Goal: Task Accomplishment & Management: Manage account settings

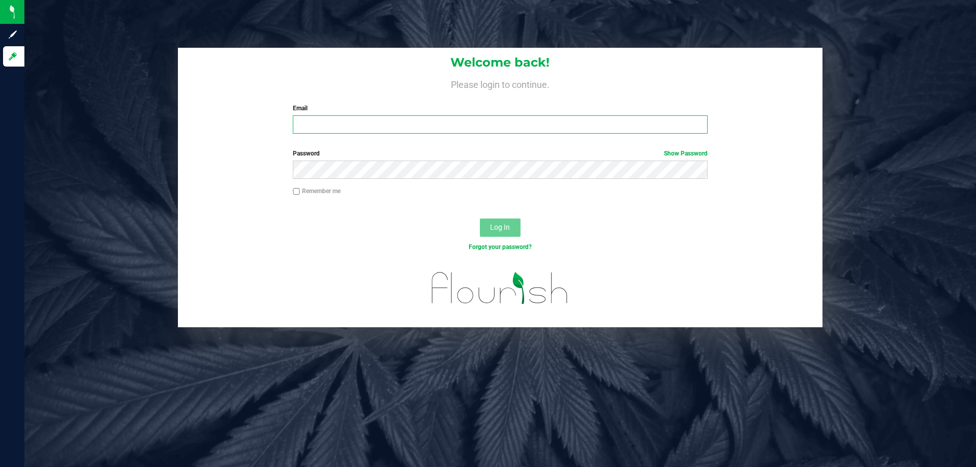
click at [375, 127] on input "Email" at bounding box center [500, 124] width 414 height 18
type input "[EMAIL_ADDRESS][DOMAIN_NAME]"
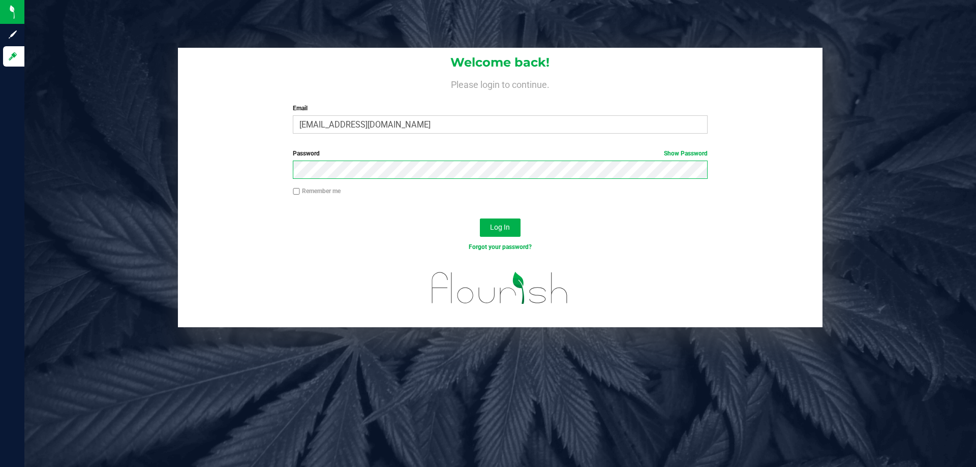
click at [480, 219] on button "Log In" at bounding box center [500, 228] width 41 height 18
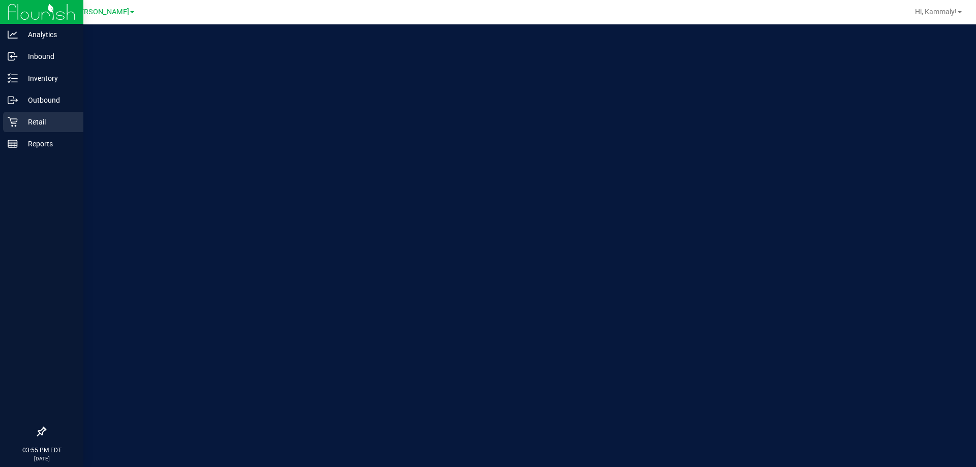
click at [19, 126] on p "Retail" at bounding box center [48, 122] width 61 height 12
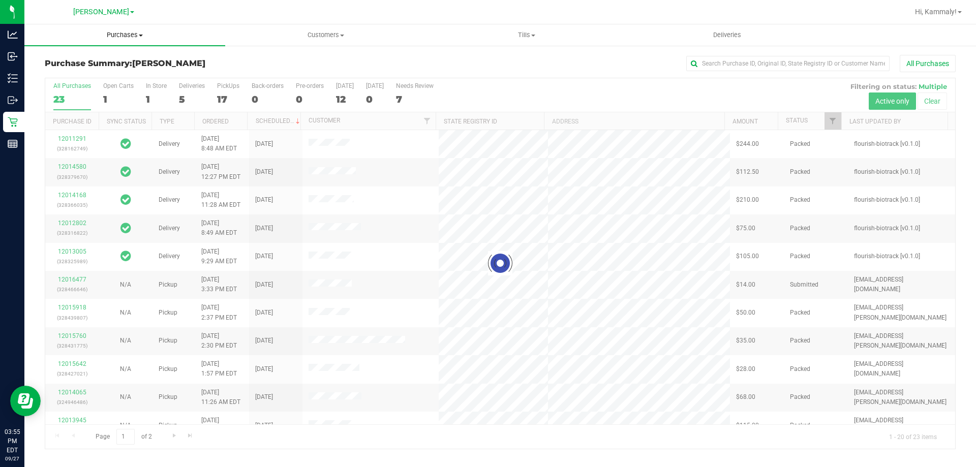
click at [107, 35] on span "Purchases" at bounding box center [124, 35] width 201 height 9
click at [90, 77] on li "Fulfillment" at bounding box center [124, 74] width 201 height 12
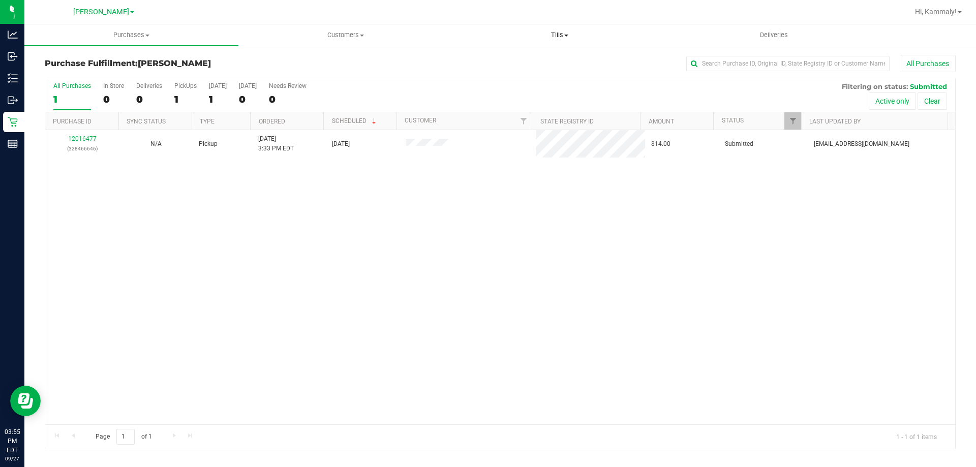
click at [553, 35] on span "Tills" at bounding box center [559, 35] width 213 height 9
click at [541, 60] on li "Manage tills" at bounding box center [560, 61] width 214 height 12
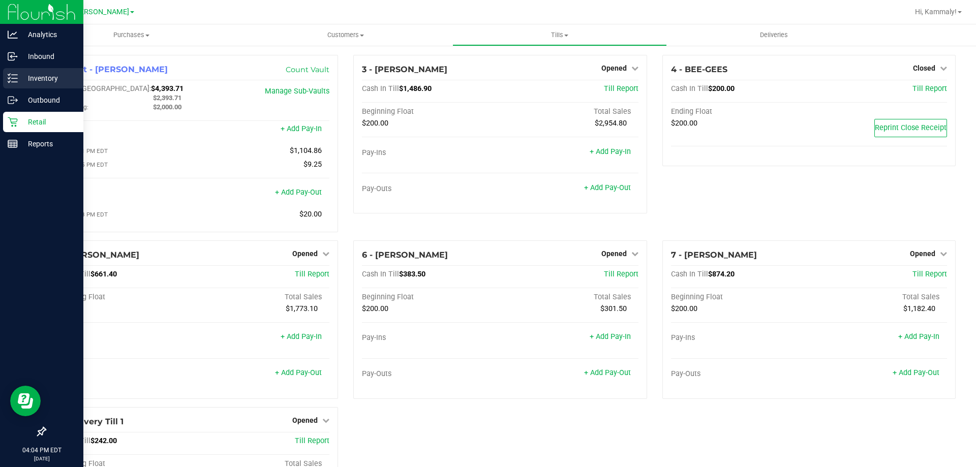
click at [20, 72] on p "Inventory" at bounding box center [48, 78] width 61 height 12
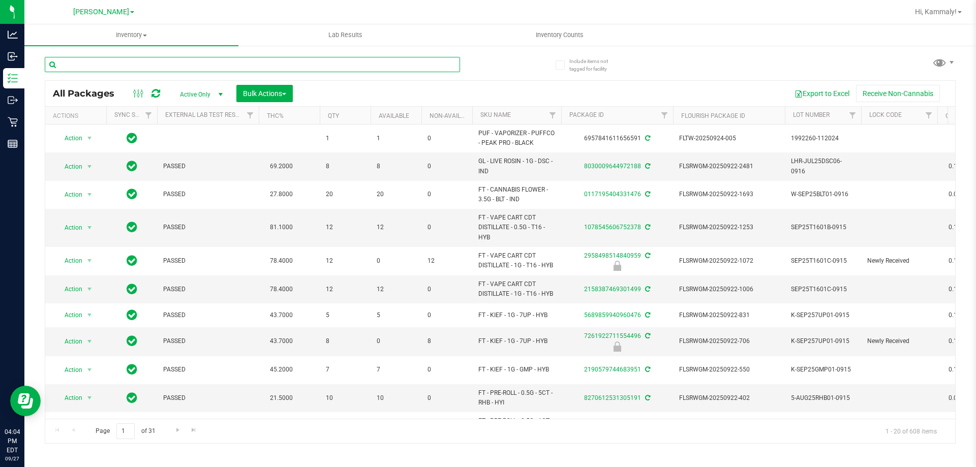
click at [313, 60] on input "text" at bounding box center [252, 64] width 415 height 15
type input "1676694294926422"
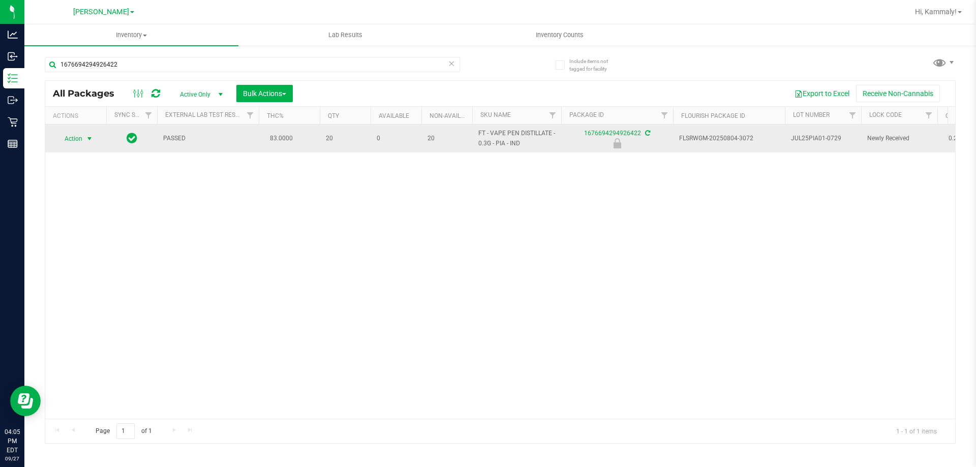
click at [91, 142] on span "select" at bounding box center [89, 139] width 8 height 8
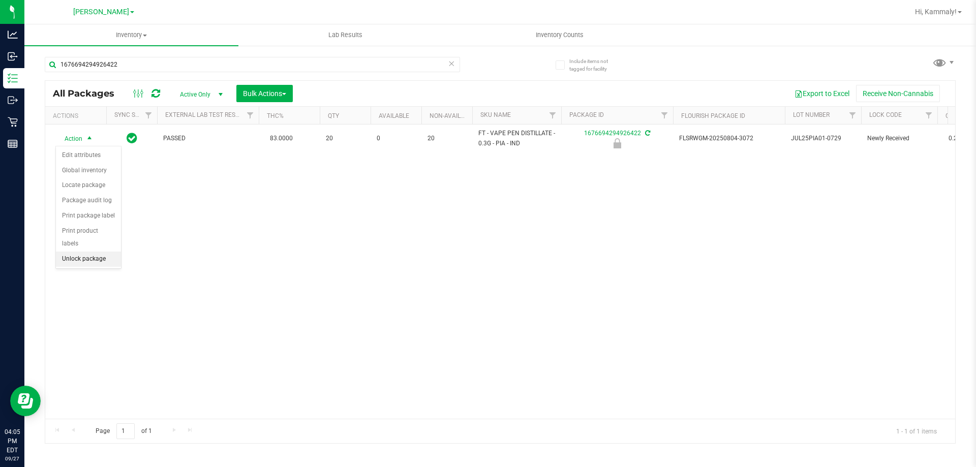
click at [84, 252] on li "Unlock package" at bounding box center [88, 259] width 65 height 15
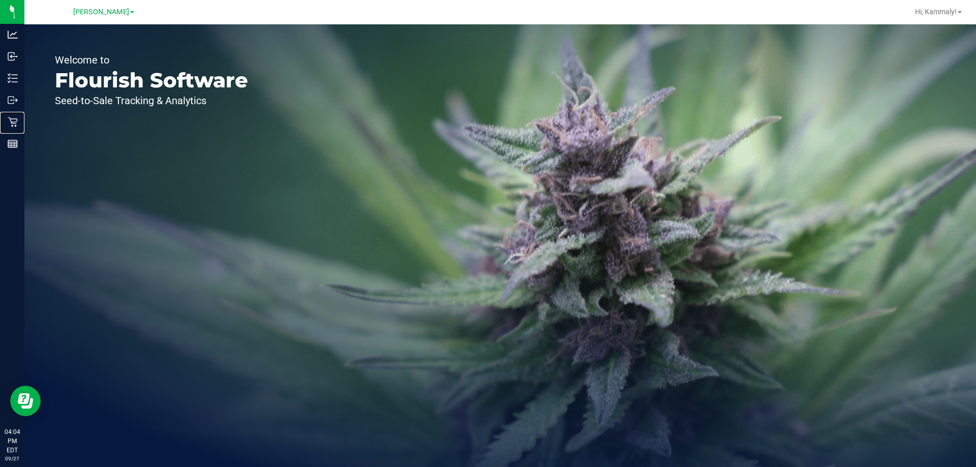
drag, startPoint x: 40, startPoint y: 120, endPoint x: 157, endPoint y: 84, distance: 122.9
click at [0, 0] on p "Retail" at bounding box center [0, 0] width 0 height 0
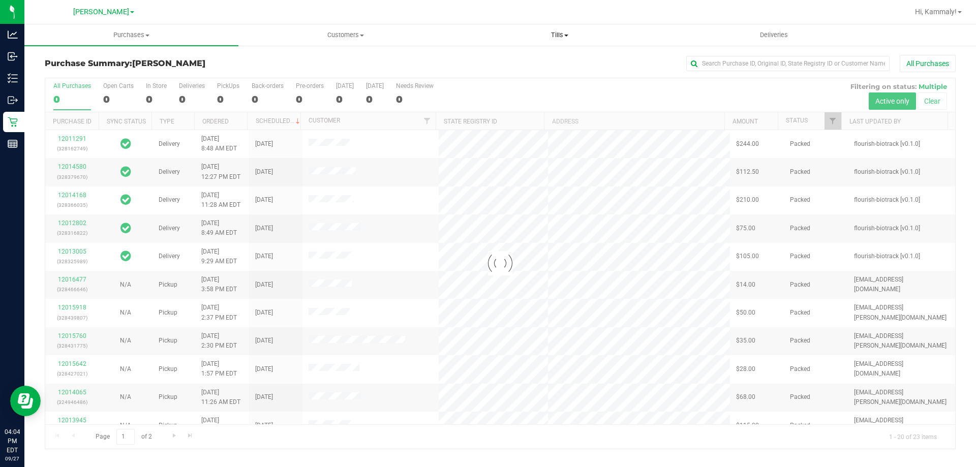
click at [560, 38] on span "Tills" at bounding box center [559, 35] width 213 height 9
click at [543, 56] on li "Manage tills" at bounding box center [560, 61] width 214 height 12
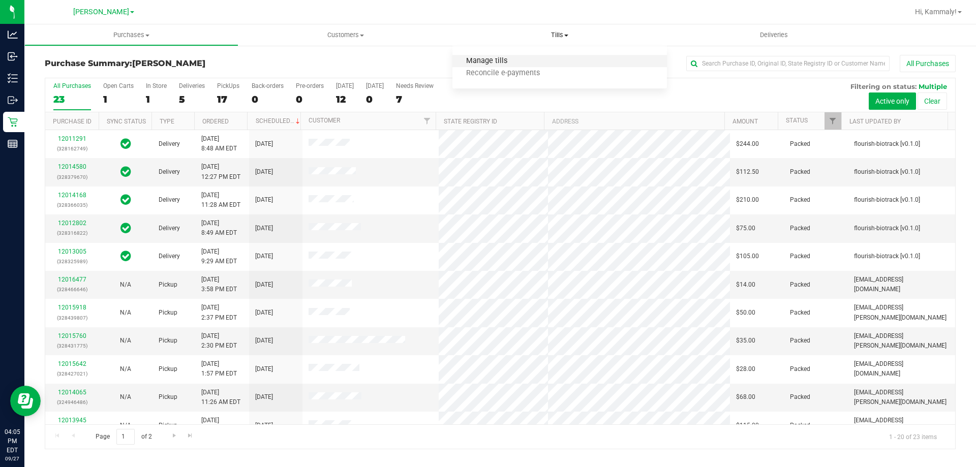
click at [492, 57] on span "Manage tills" at bounding box center [487, 61] width 69 height 9
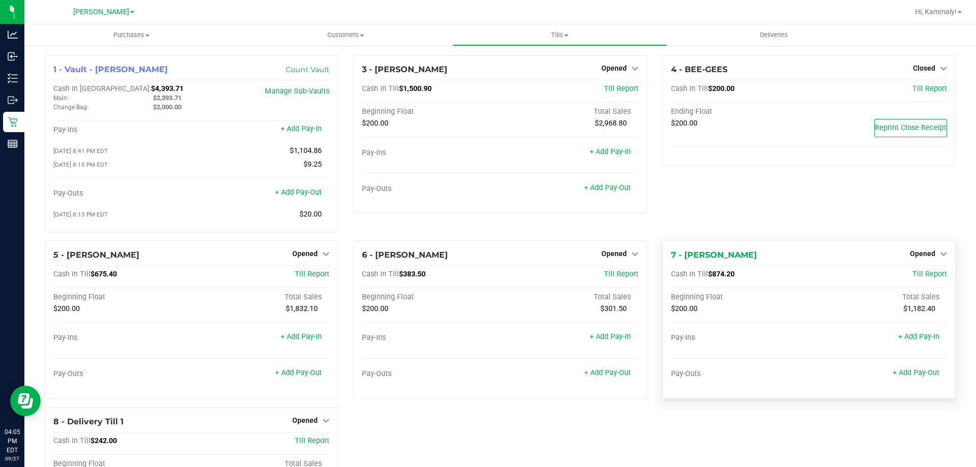
click at [922, 251] on div "Opened" at bounding box center [928, 254] width 37 height 12
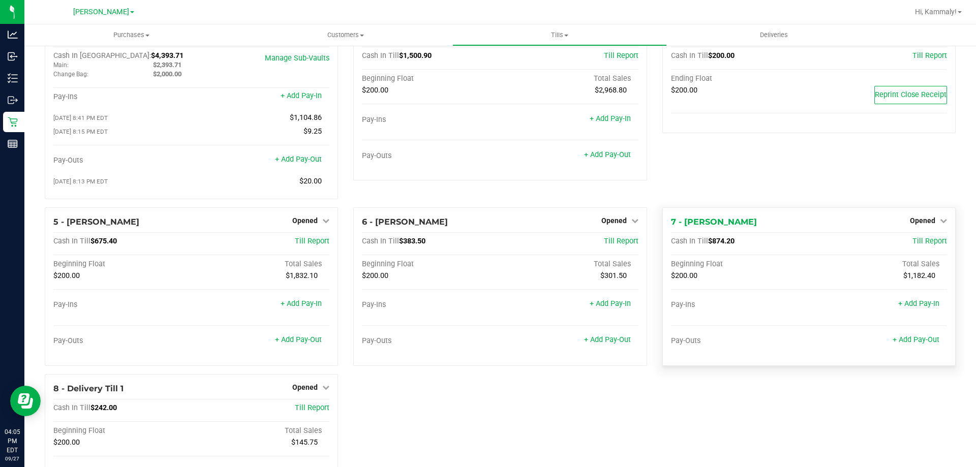
scroll to position [51, 0]
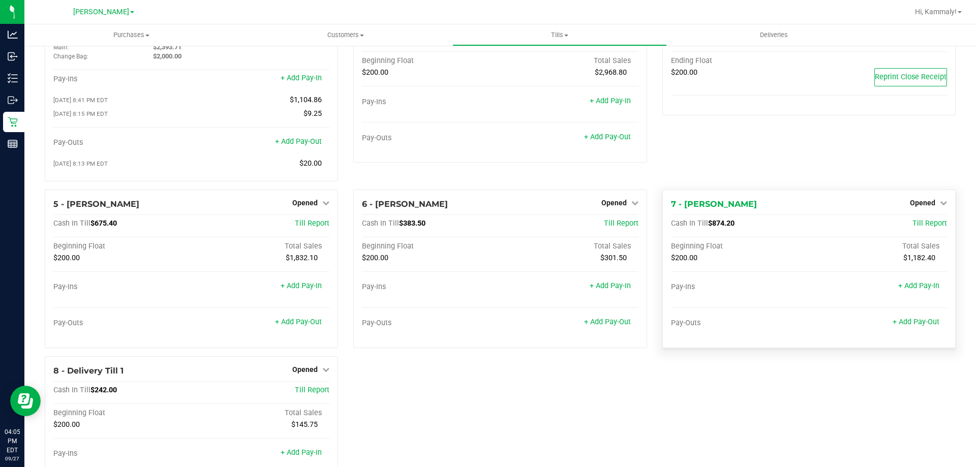
click at [942, 210] on div "7 - DAVID-BOWIE Opened Close Till Cash In Till $874.20 Till Report Beginning Fl…" at bounding box center [809, 269] width 293 height 159
click at [910, 207] on span "Opened" at bounding box center [922, 203] width 25 height 8
click at [907, 233] on div "Close Till" at bounding box center [924, 224] width 76 height 27
click at [916, 228] on link "Close Till" at bounding box center [923, 224] width 27 height 8
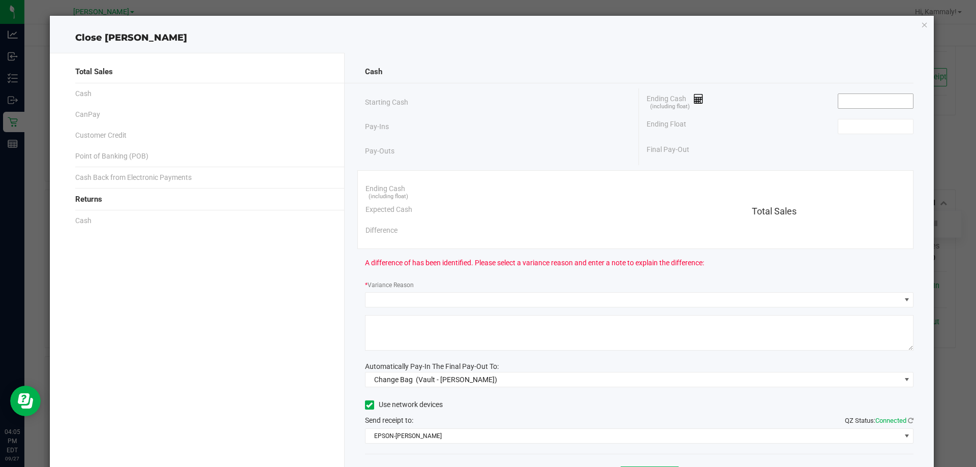
click at [845, 105] on input at bounding box center [876, 101] width 75 height 14
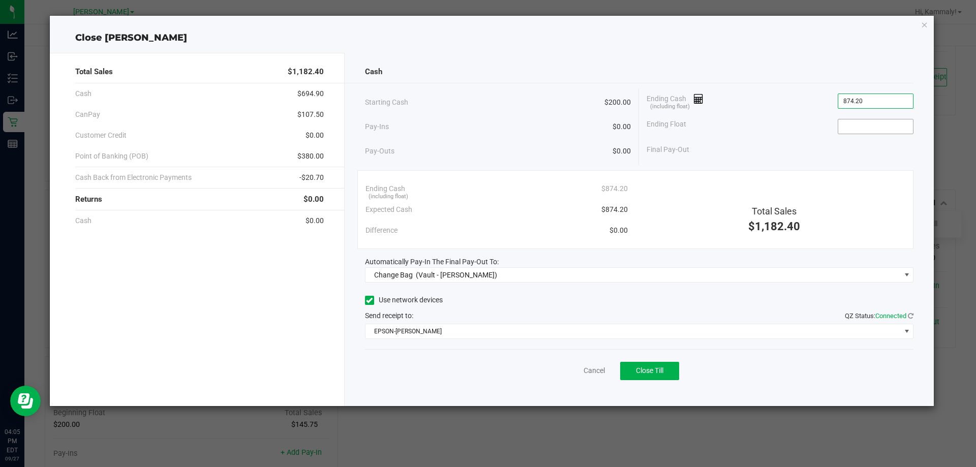
click at [878, 127] on input at bounding box center [876, 127] width 75 height 14
type input "$874.20"
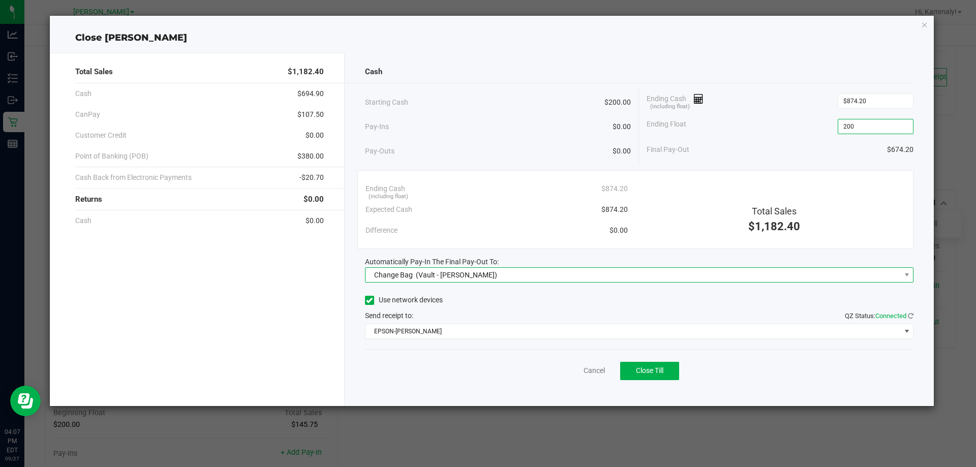
click at [540, 271] on span "Change Bag (Vault - Brandon WC)" at bounding box center [633, 275] width 535 height 14
type input "$200.00"
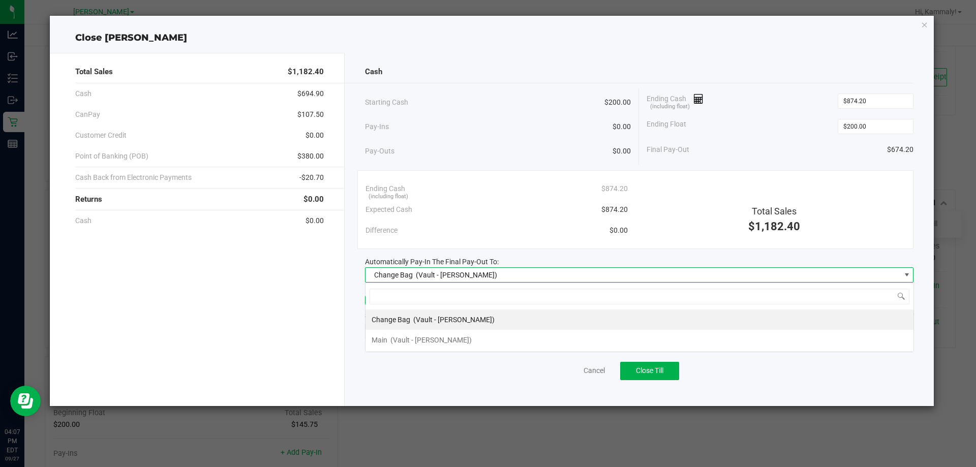
scroll to position [15, 549]
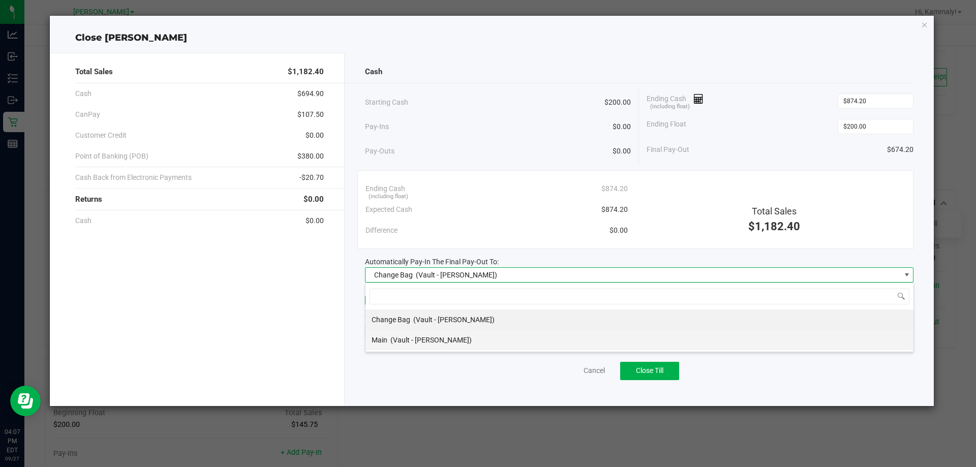
click at [483, 342] on li "Main (Vault - Brandon WC)" at bounding box center [640, 340] width 548 height 20
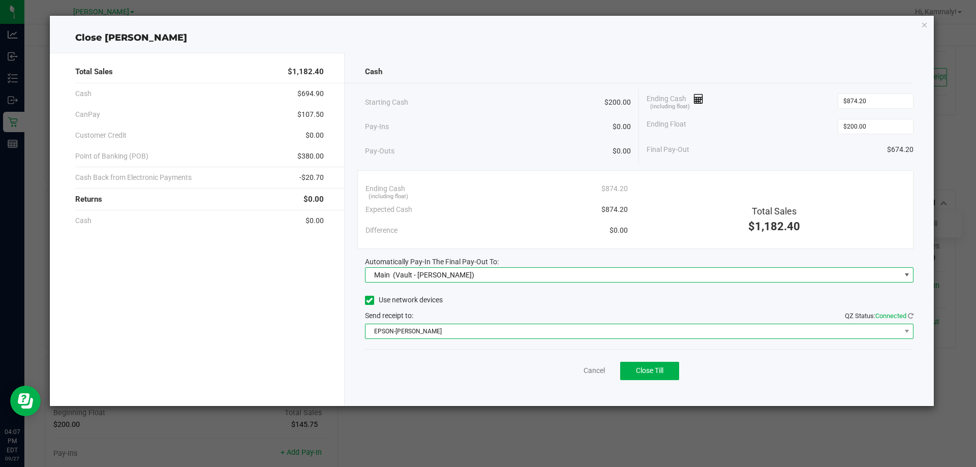
click at [522, 333] on span "EPSON-BECK" at bounding box center [633, 331] width 535 height 14
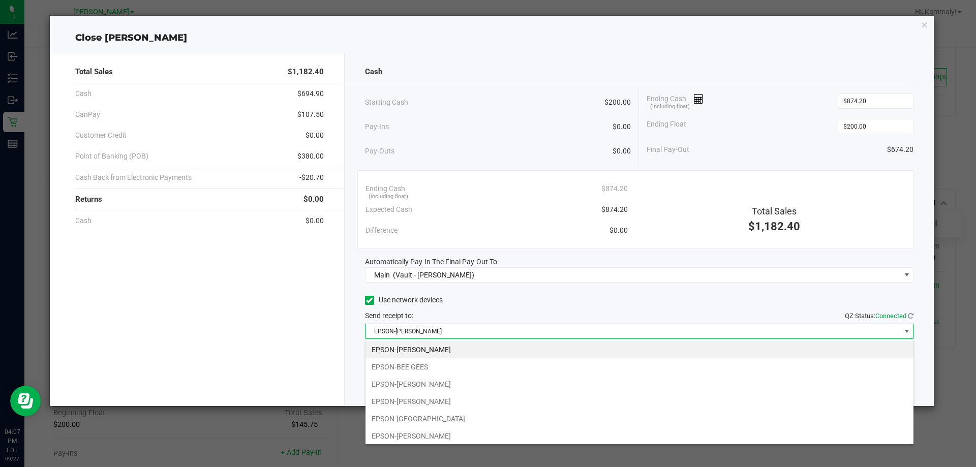
scroll to position [54, 0]
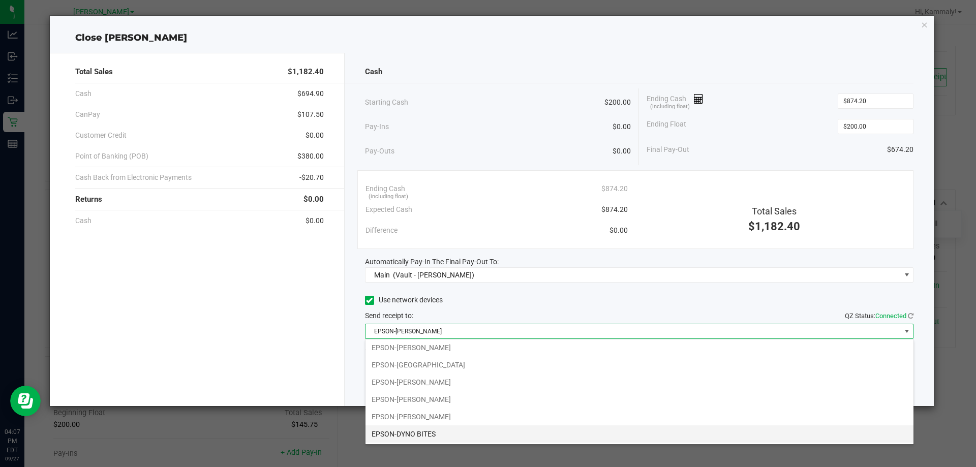
click at [454, 434] on li "EPSON-DYNO BITES" at bounding box center [640, 434] width 548 height 17
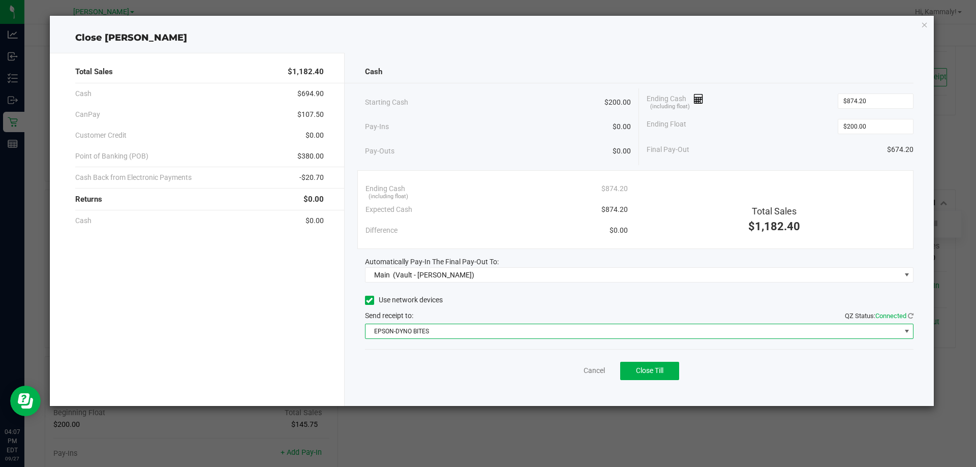
click at [546, 387] on div "Cancel Close Till" at bounding box center [639, 368] width 549 height 39
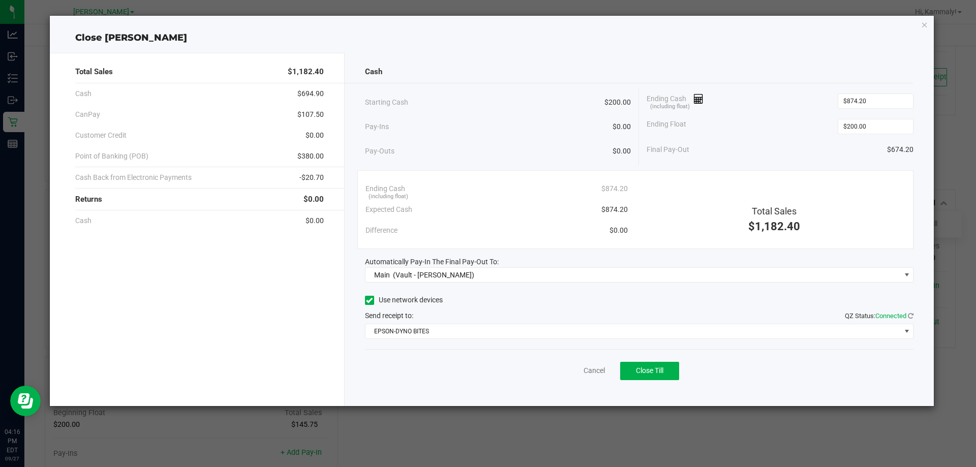
click at [295, 336] on div "Total Sales $1,182.40 Cash $694.90 CanPay $107.50 Customer Credit $0.00 Point o…" at bounding box center [197, 229] width 295 height 353
click at [667, 377] on button "Close Till" at bounding box center [649, 371] width 59 height 18
click at [572, 356] on div "Dismiss Reprint Closing Receipt" at bounding box center [639, 368] width 549 height 39
click at [569, 373] on link "Dismiss" at bounding box center [572, 371] width 24 height 11
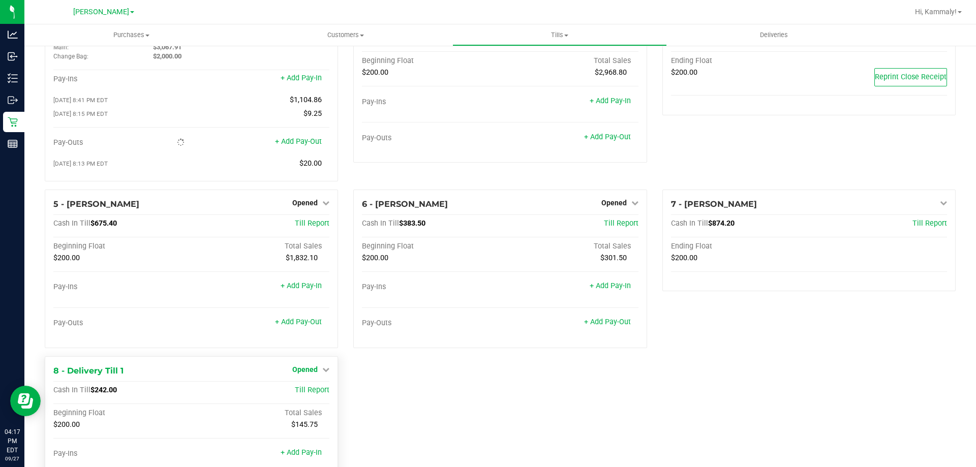
click at [313, 373] on span "Opened" at bounding box center [304, 370] width 25 height 8
click at [315, 394] on link "Close Till" at bounding box center [306, 390] width 27 height 8
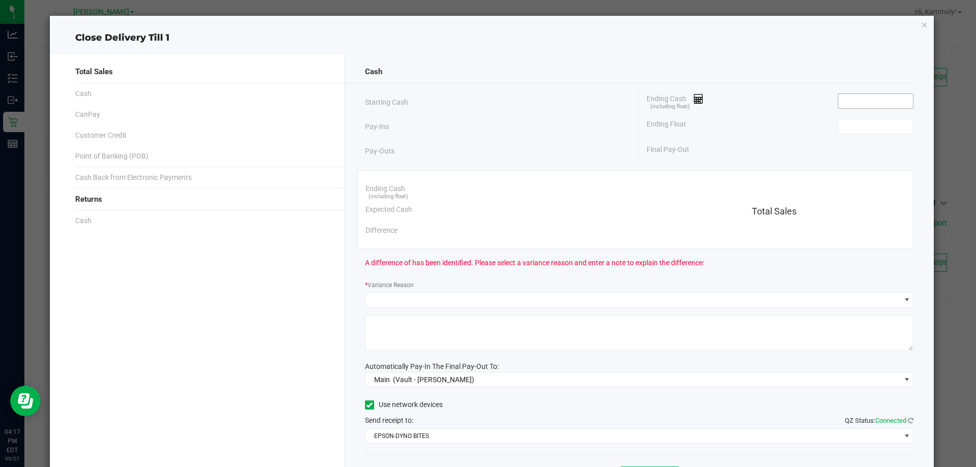
click at [862, 100] on input at bounding box center [876, 101] width 75 height 14
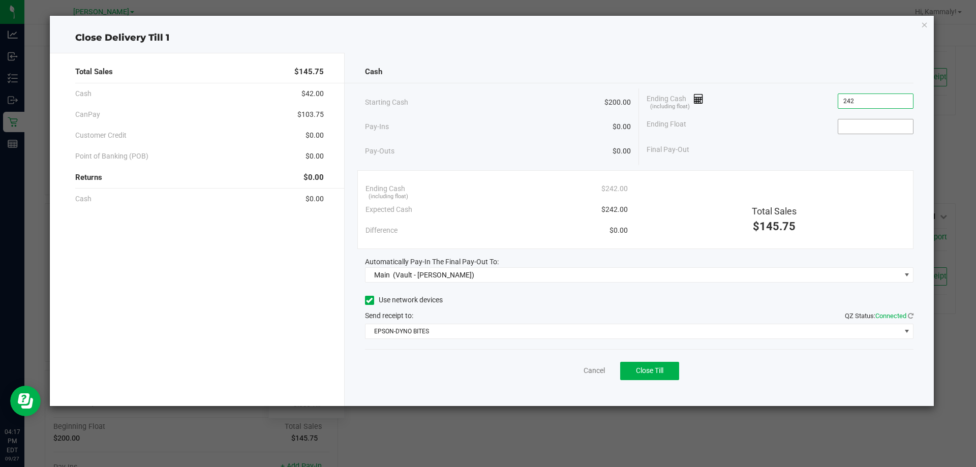
click at [886, 126] on input at bounding box center [876, 127] width 75 height 14
type input "$242.00"
type input "$200.00"
drag, startPoint x: 228, startPoint y: 285, endPoint x: 235, endPoint y: 281, distance: 8.5
click at [228, 285] on div "Total Sales $145.75 Cash $42.00 CanPay $103.75 Customer Credit $0.00 Point of B…" at bounding box center [197, 229] width 295 height 353
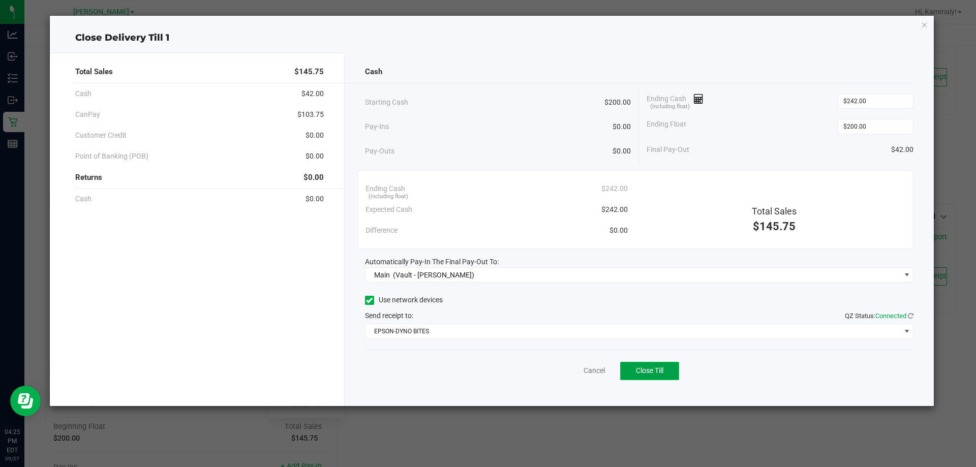
click at [647, 369] on span "Close Till" at bounding box center [649, 371] width 27 height 8
click at [580, 372] on link "Dismiss" at bounding box center [572, 371] width 24 height 11
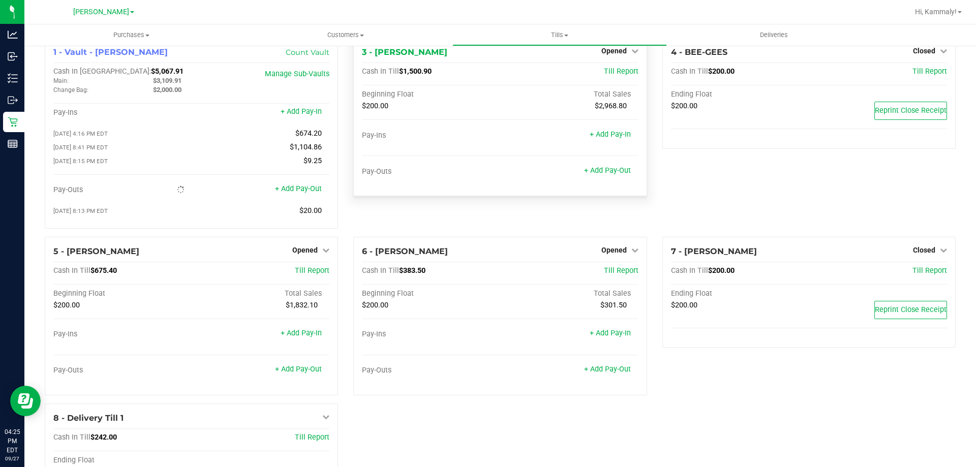
scroll to position [0, 0]
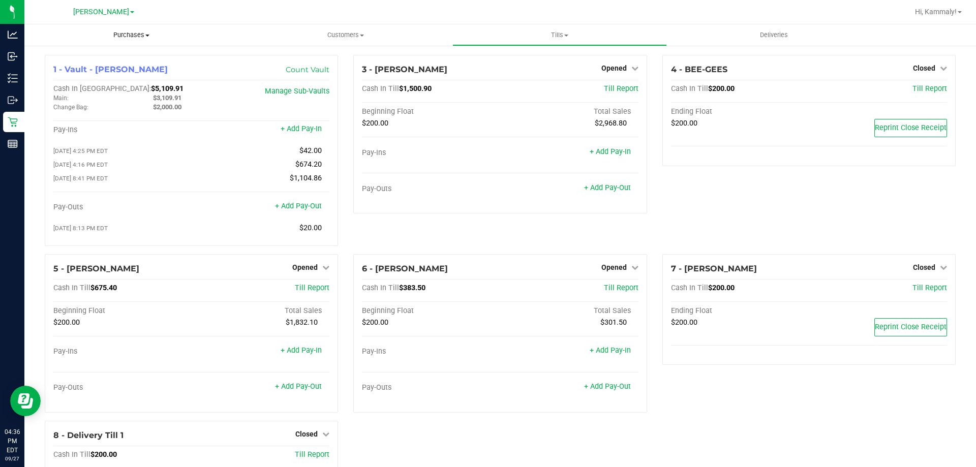
click at [138, 36] on span "Purchases" at bounding box center [131, 35] width 214 height 9
click at [124, 65] on span "Summary of purchases" at bounding box center [76, 61] width 104 height 9
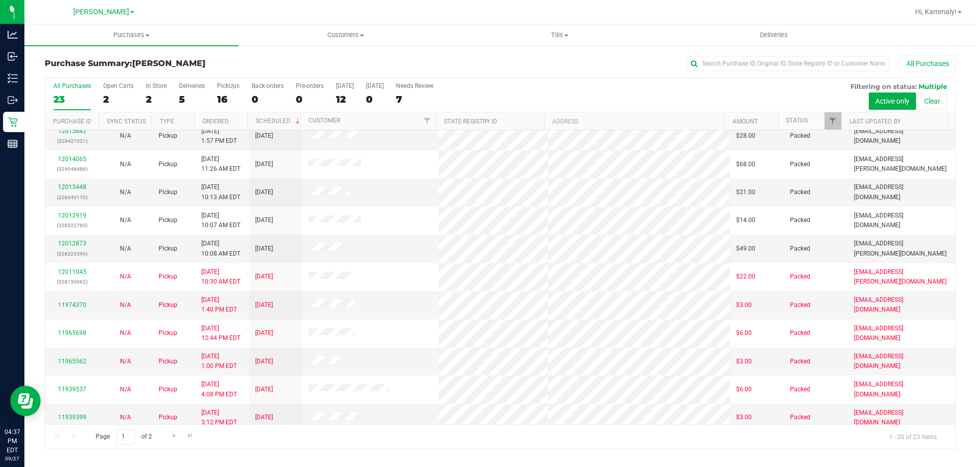
scroll to position [269, 0]
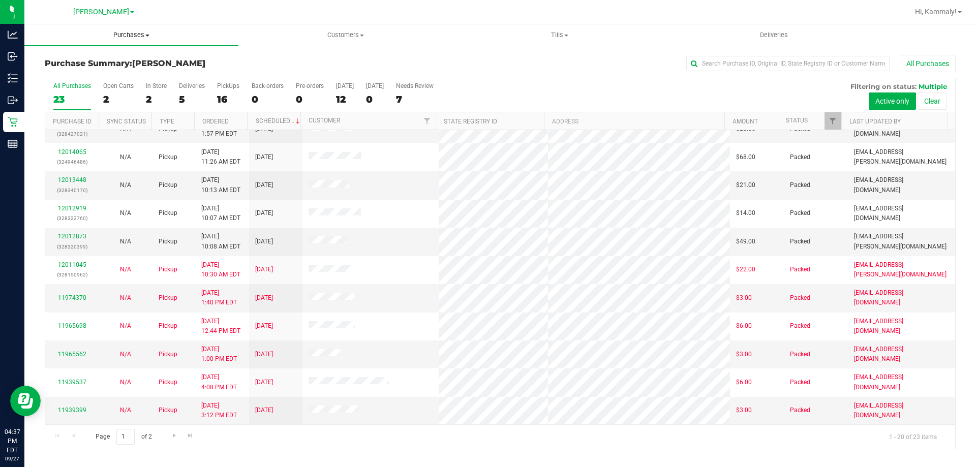
click at [126, 34] on span "Purchases" at bounding box center [131, 35] width 214 height 9
click at [172, 432] on span "Go to the next page" at bounding box center [174, 436] width 8 height 8
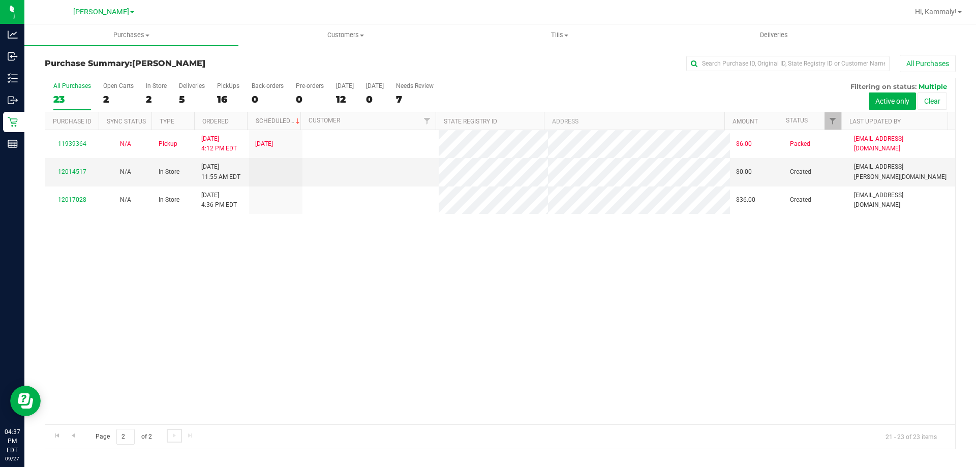
scroll to position [0, 0]
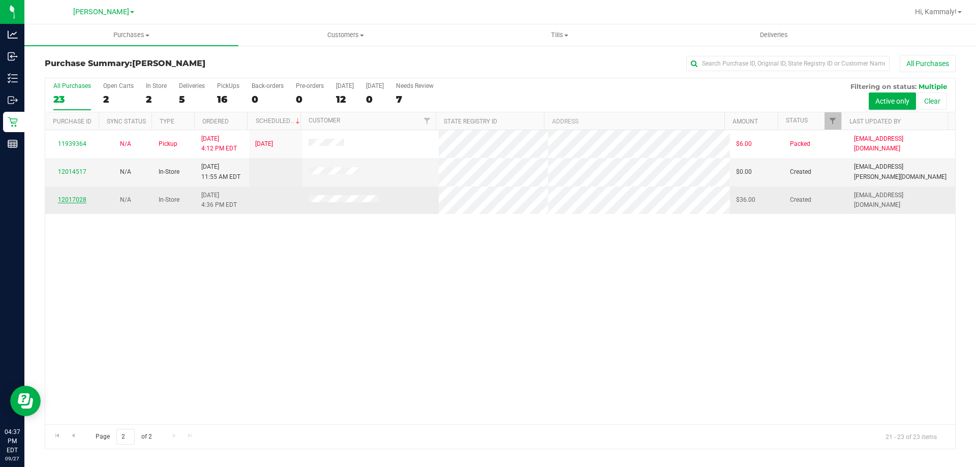
click at [81, 198] on link "12017028" at bounding box center [72, 199] width 28 height 7
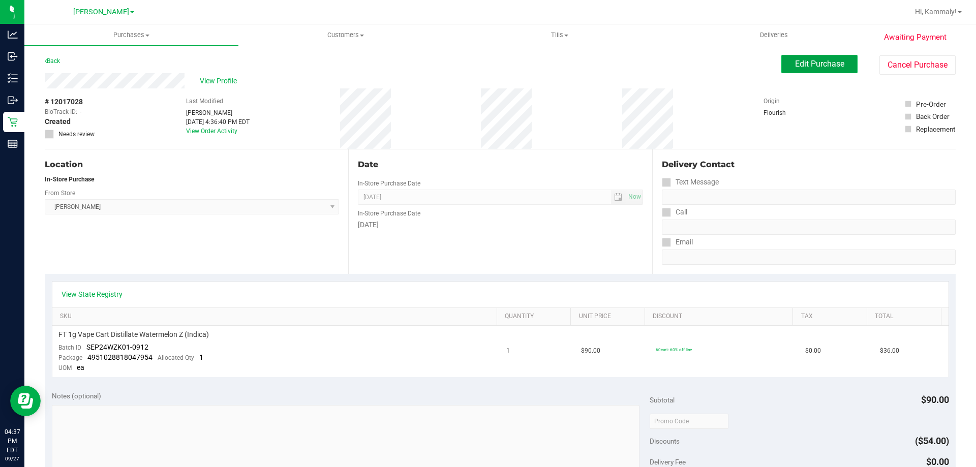
click at [795, 65] on span "Edit Purchase" at bounding box center [819, 64] width 49 height 10
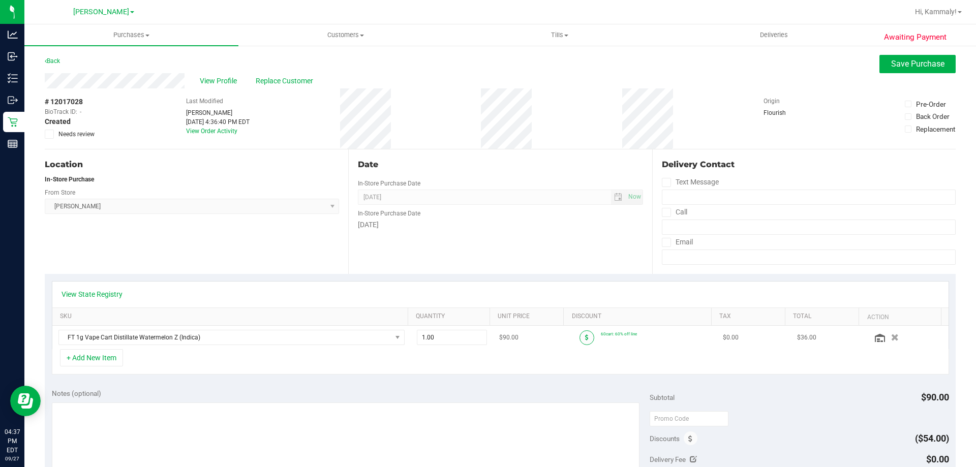
click at [585, 340] on icon at bounding box center [587, 338] width 4 height 6
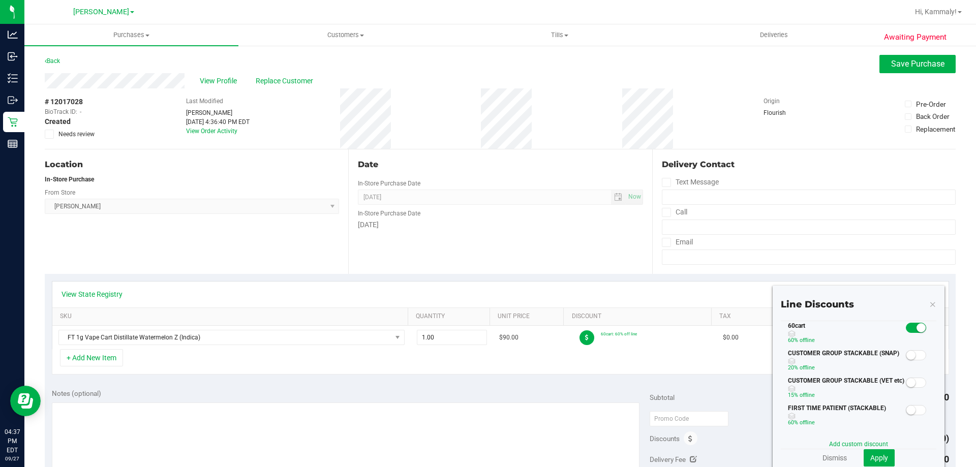
click at [910, 324] on span at bounding box center [916, 328] width 20 height 10
click at [840, 445] on link "Add custom discount" at bounding box center [858, 444] width 59 height 7
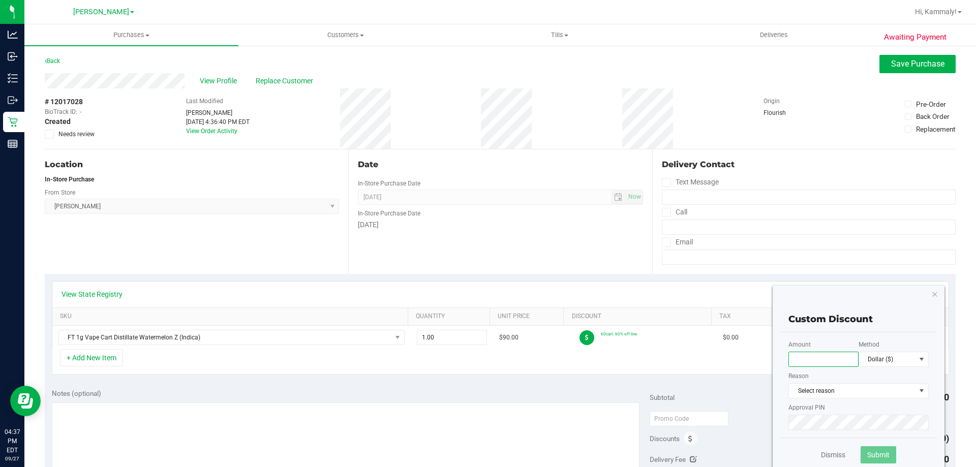
click at [823, 362] on input "text" at bounding box center [824, 359] width 70 height 15
type input "."
type input "85.00"
click at [847, 336] on div "Amount 85.00 Method Dollar ($) Reason Select reason Select reason Battery Issue…" at bounding box center [859, 385] width 156 height 105
click at [839, 394] on span "Select reason" at bounding box center [852, 391] width 127 height 14
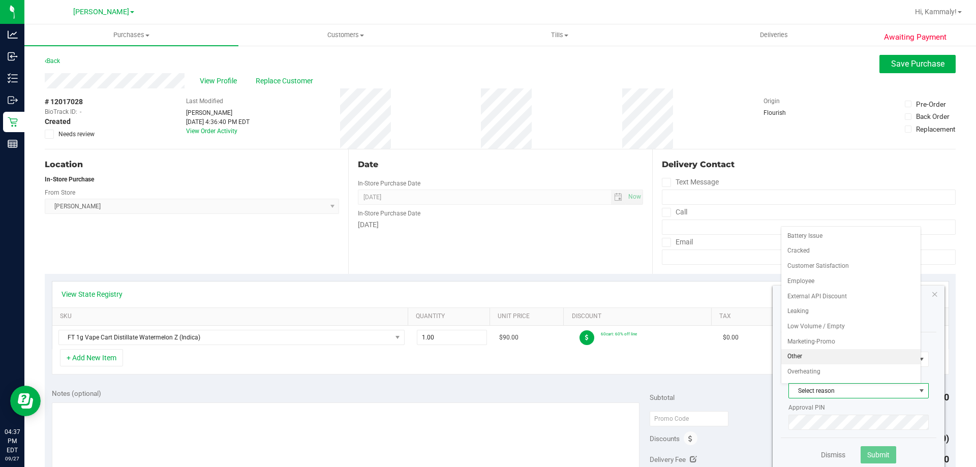
click at [825, 356] on li "Other" at bounding box center [851, 356] width 139 height 15
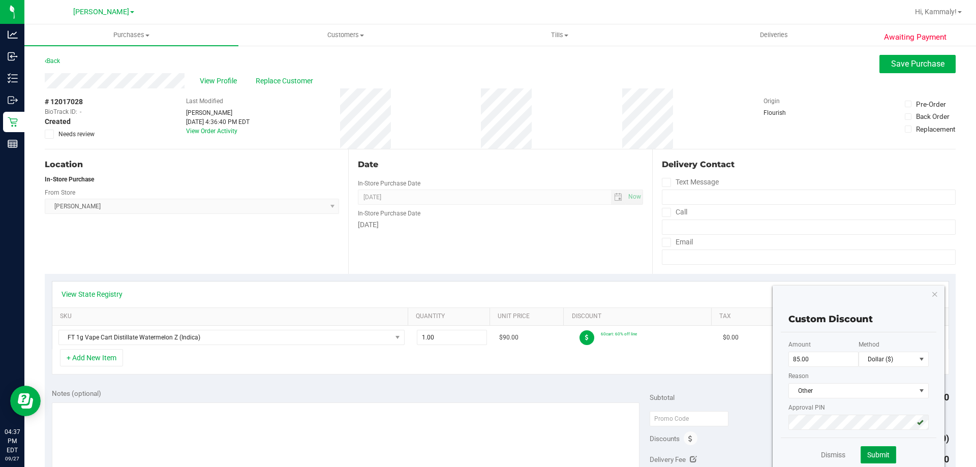
click at [876, 452] on span "Submit" at bounding box center [879, 455] width 22 height 8
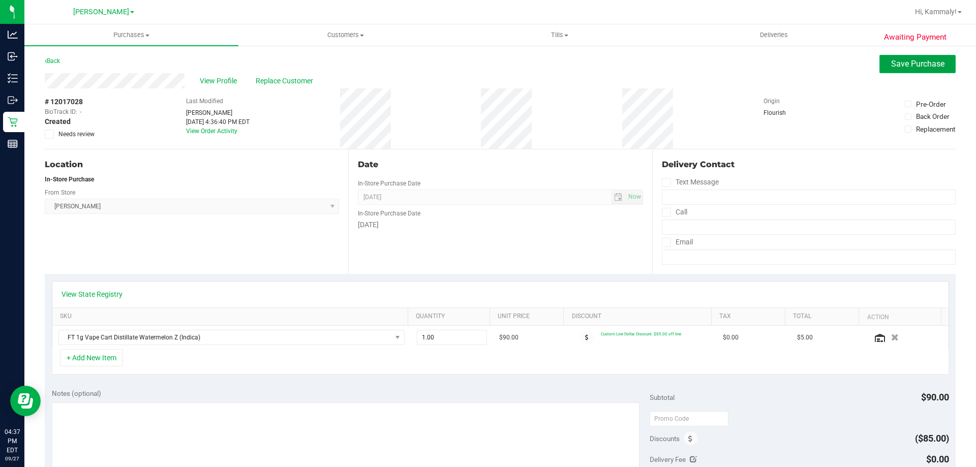
click at [918, 56] on button "Save Purchase" at bounding box center [918, 64] width 76 height 18
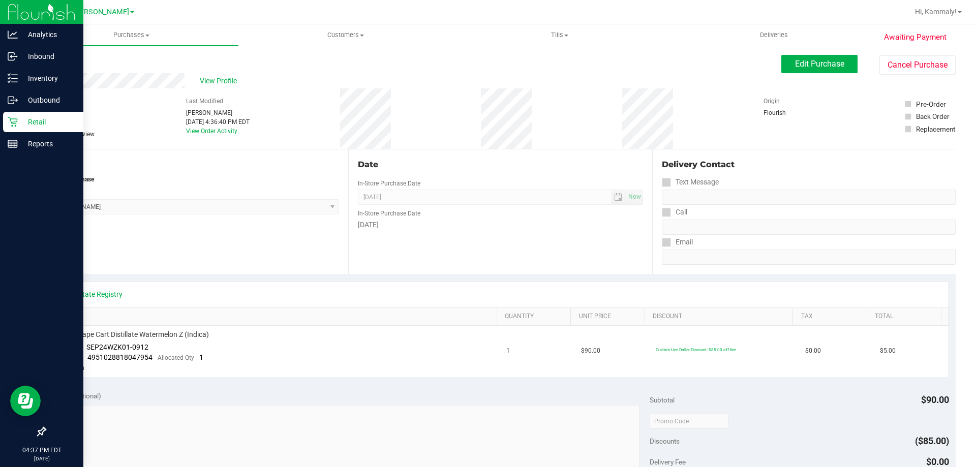
click at [45, 131] on div "Retail" at bounding box center [43, 122] width 80 height 20
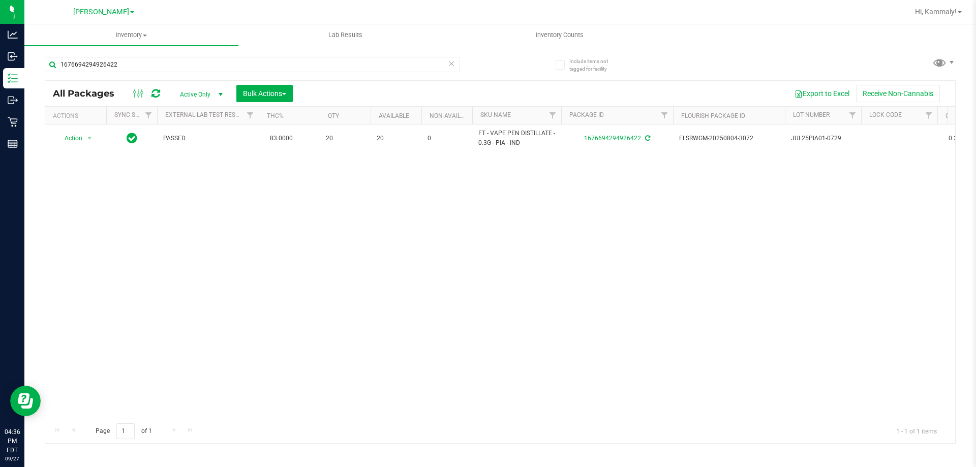
click at [448, 63] on icon at bounding box center [451, 63] width 7 height 12
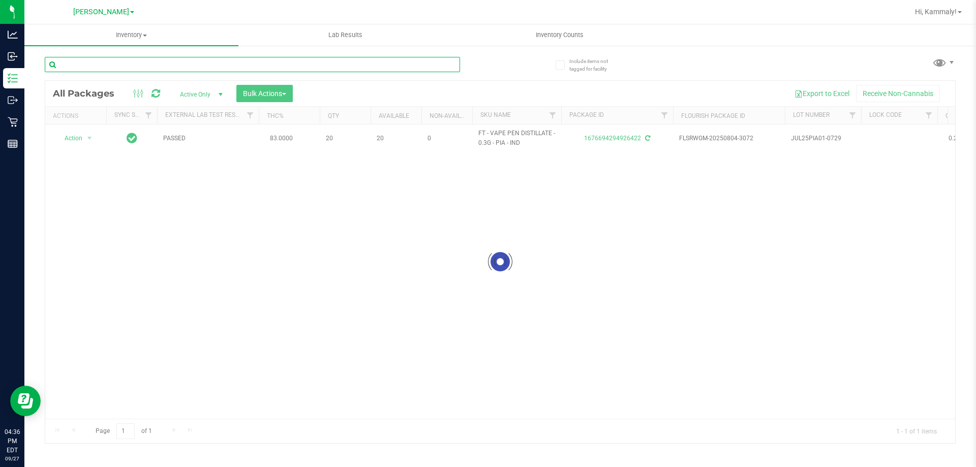
click at [237, 66] on input "text" at bounding box center [252, 64] width 415 height 15
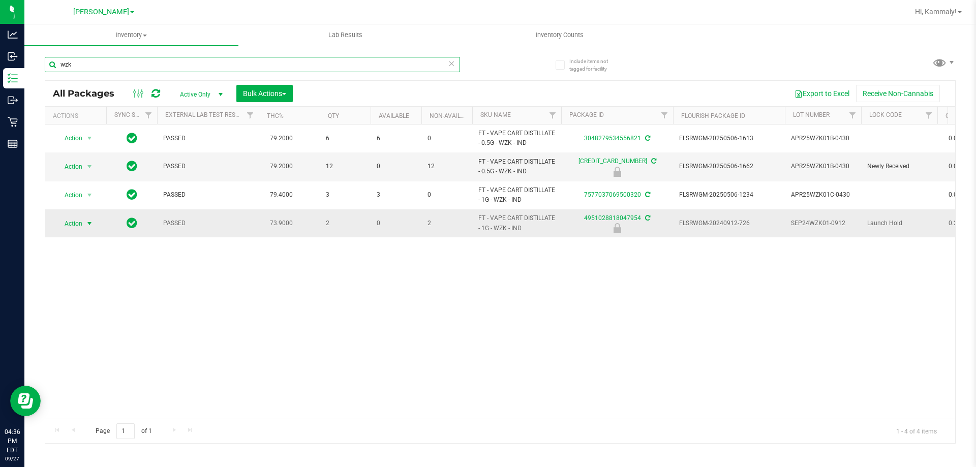
type input "wzk"
click at [87, 223] on span "select" at bounding box center [89, 224] width 8 height 8
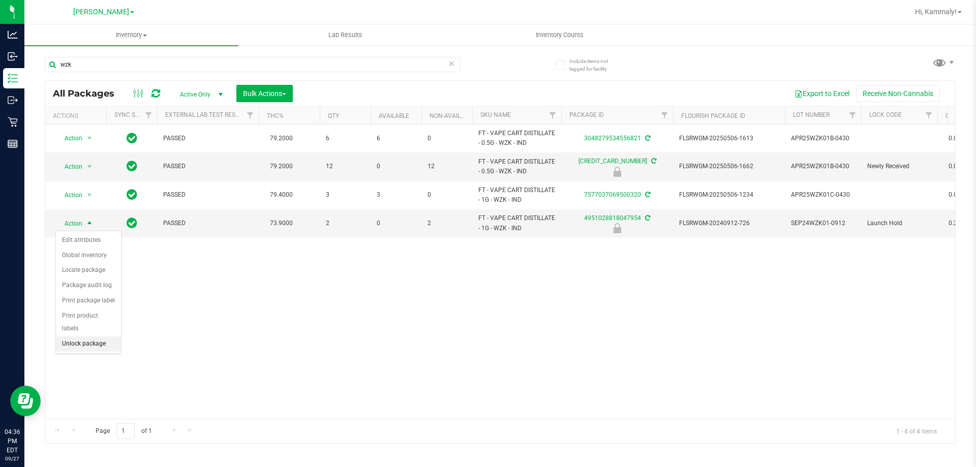
click at [76, 337] on li "Unlock package" at bounding box center [88, 344] width 65 height 15
click at [154, 92] on icon at bounding box center [156, 93] width 9 height 10
click at [153, 92] on icon at bounding box center [156, 93] width 9 height 10
click at [83, 222] on span "select" at bounding box center [89, 223] width 13 height 14
click at [80, 314] on li "Lock package" at bounding box center [95, 315] width 79 height 15
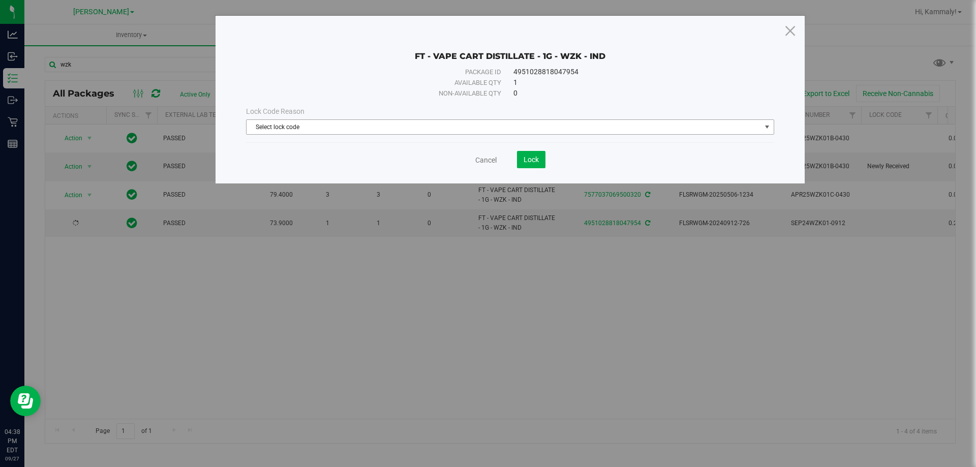
click at [392, 126] on span "Select lock code" at bounding box center [504, 127] width 515 height 14
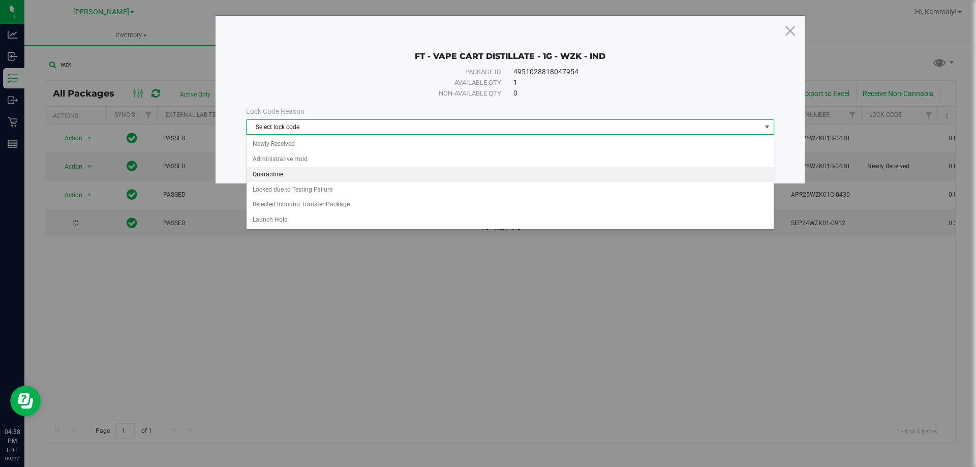
click at [340, 172] on li "Quarantine" at bounding box center [510, 174] width 527 height 15
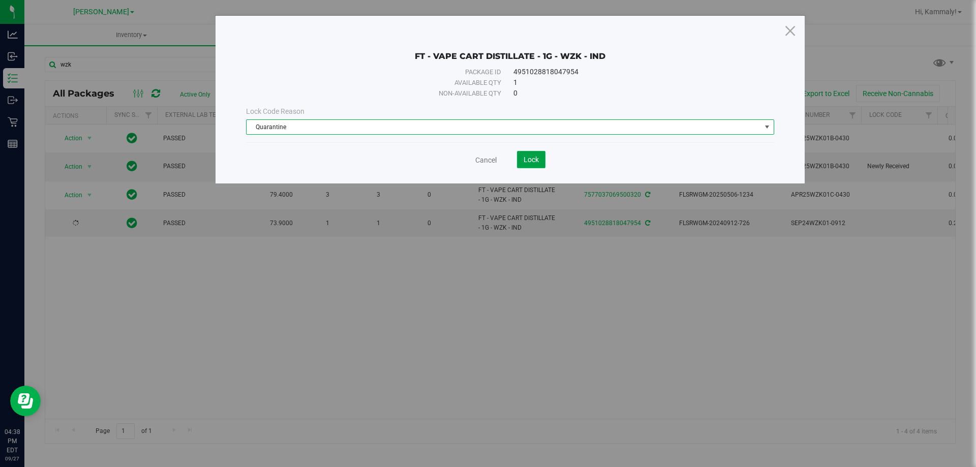
click at [534, 160] on span "Lock" at bounding box center [531, 160] width 15 height 8
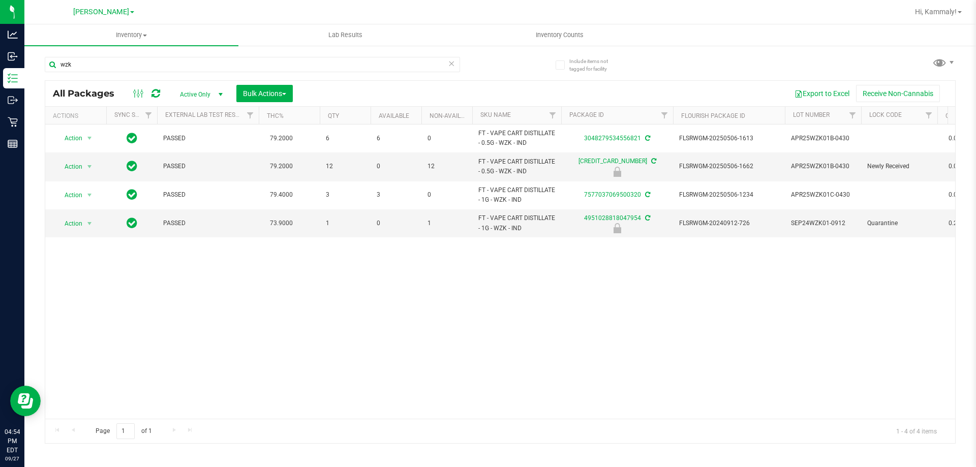
click at [454, 63] on icon at bounding box center [451, 63] width 7 height 12
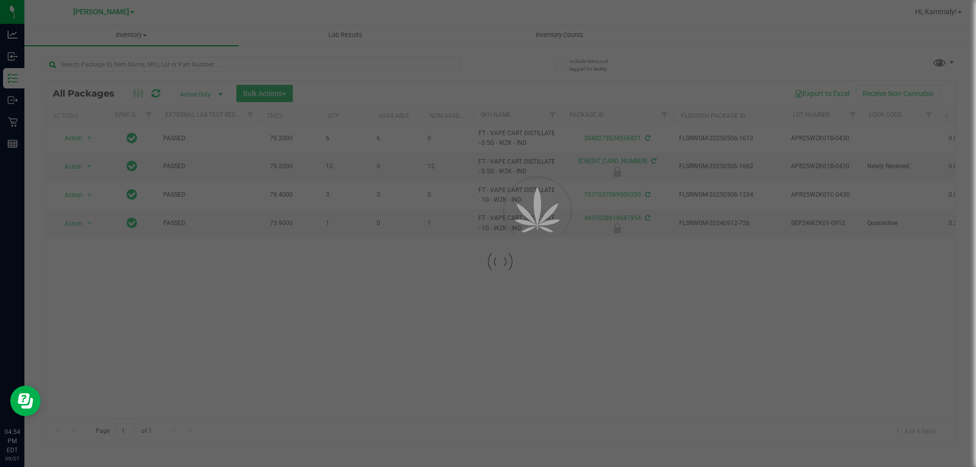
click at [448, 68] on div at bounding box center [488, 233] width 976 height 467
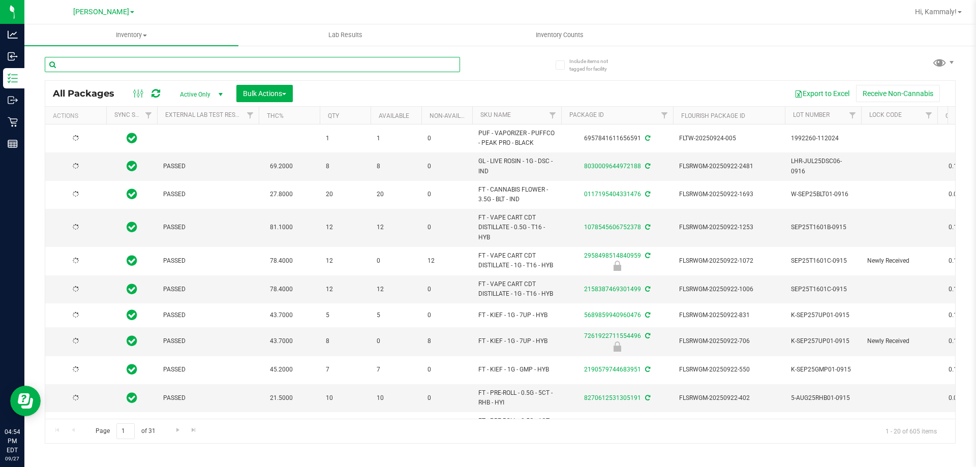
click at [424, 68] on input "text" at bounding box center [252, 64] width 415 height 15
click at [423, 65] on input "text" at bounding box center [252, 64] width 415 height 15
type input "4146890565589956"
